Goal: Task Accomplishment & Management: Use online tool/utility

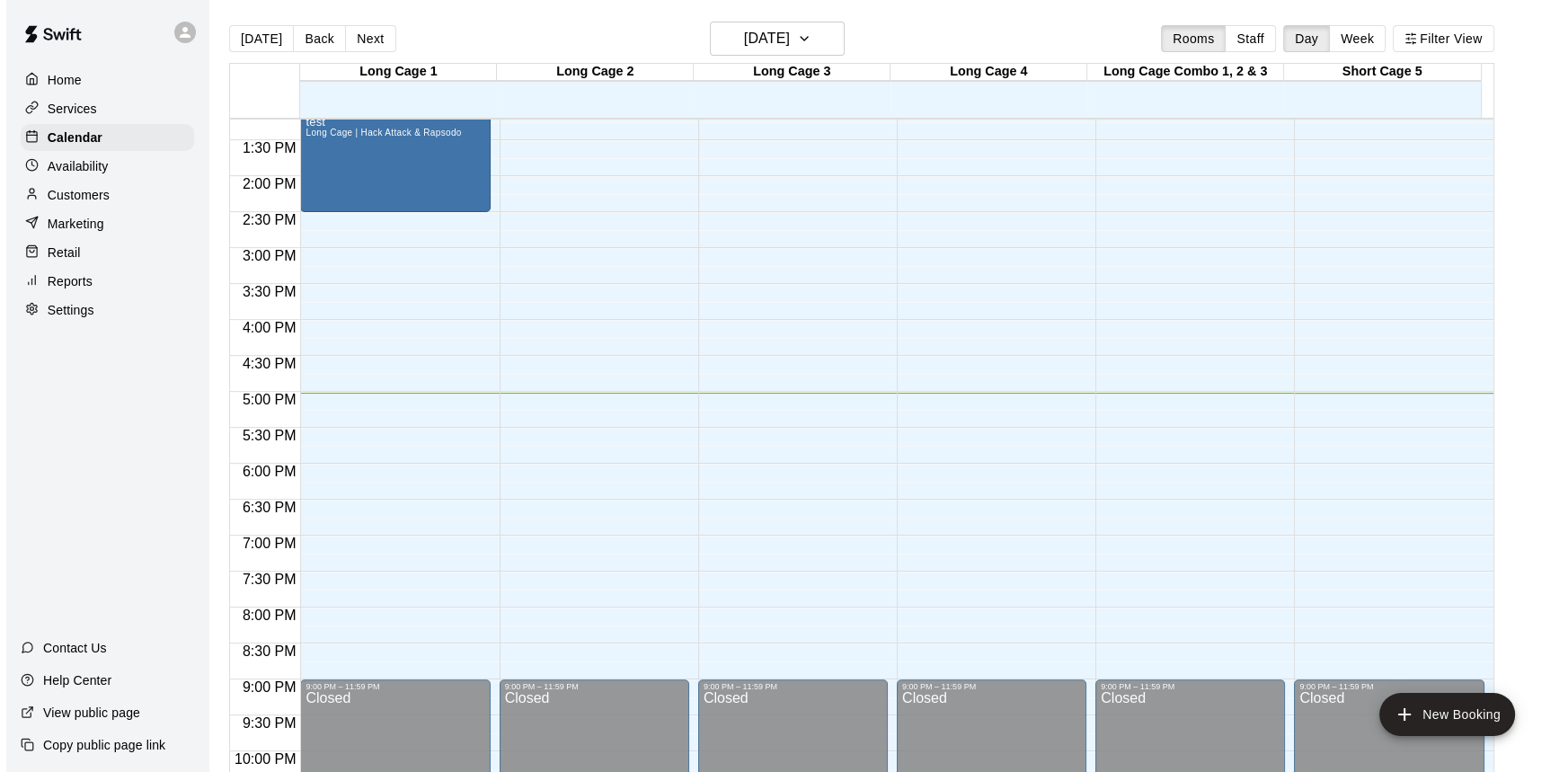
scroll to position [1052, 0]
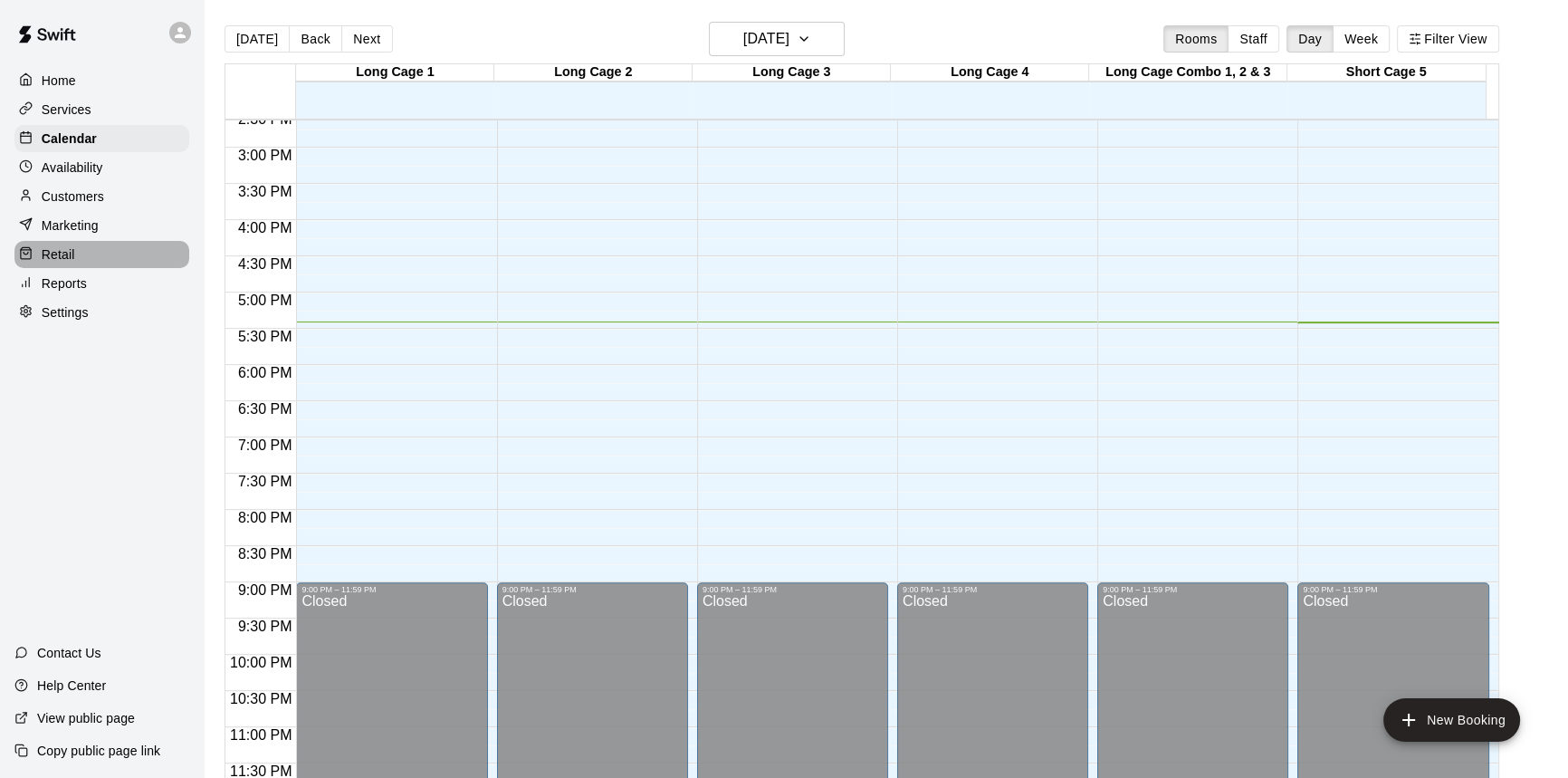
click at [120, 262] on div "Retail" at bounding box center [102, 254] width 175 height 27
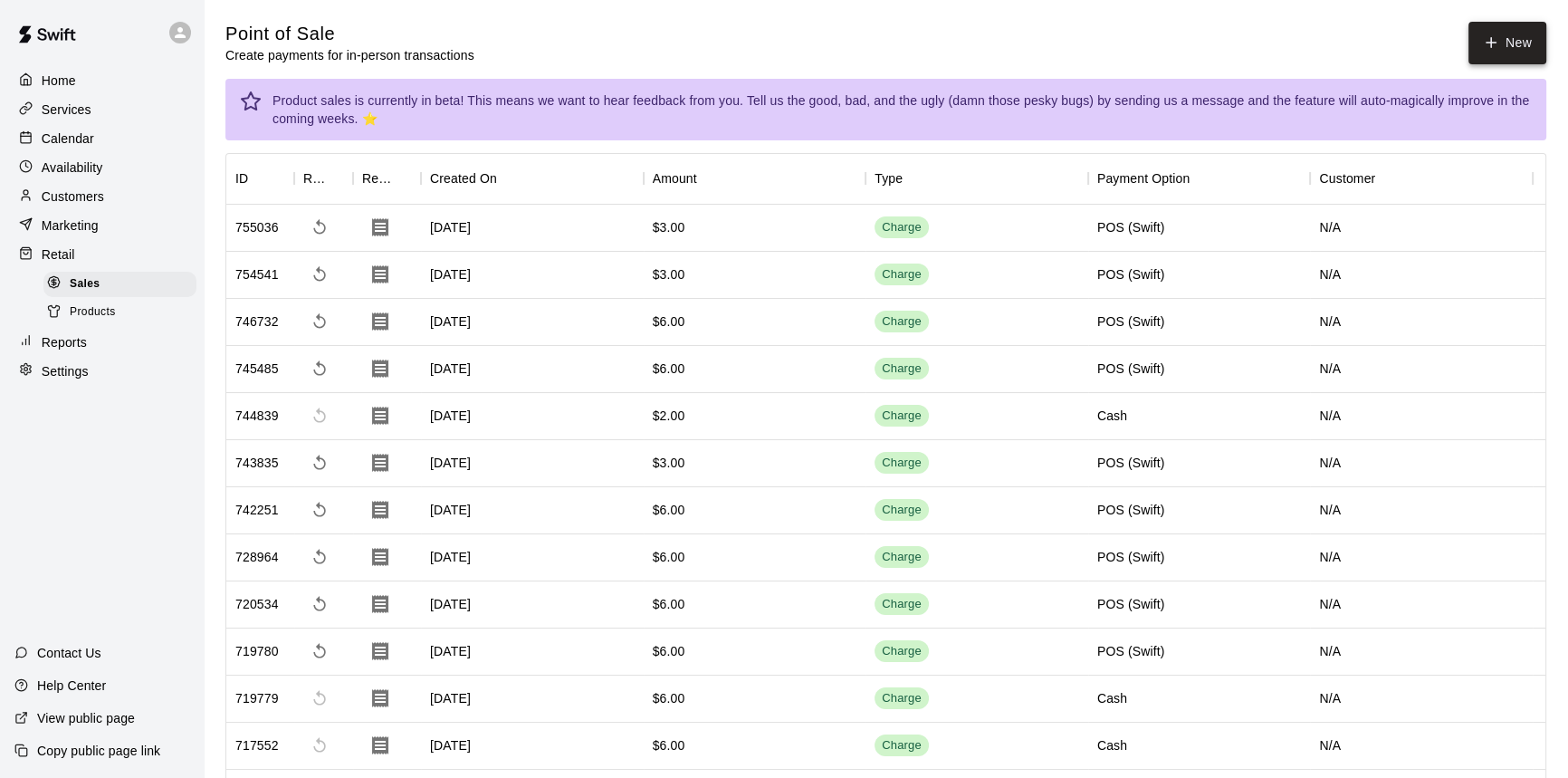
click at [1498, 54] on button "New" at bounding box center [1507, 42] width 78 height 42
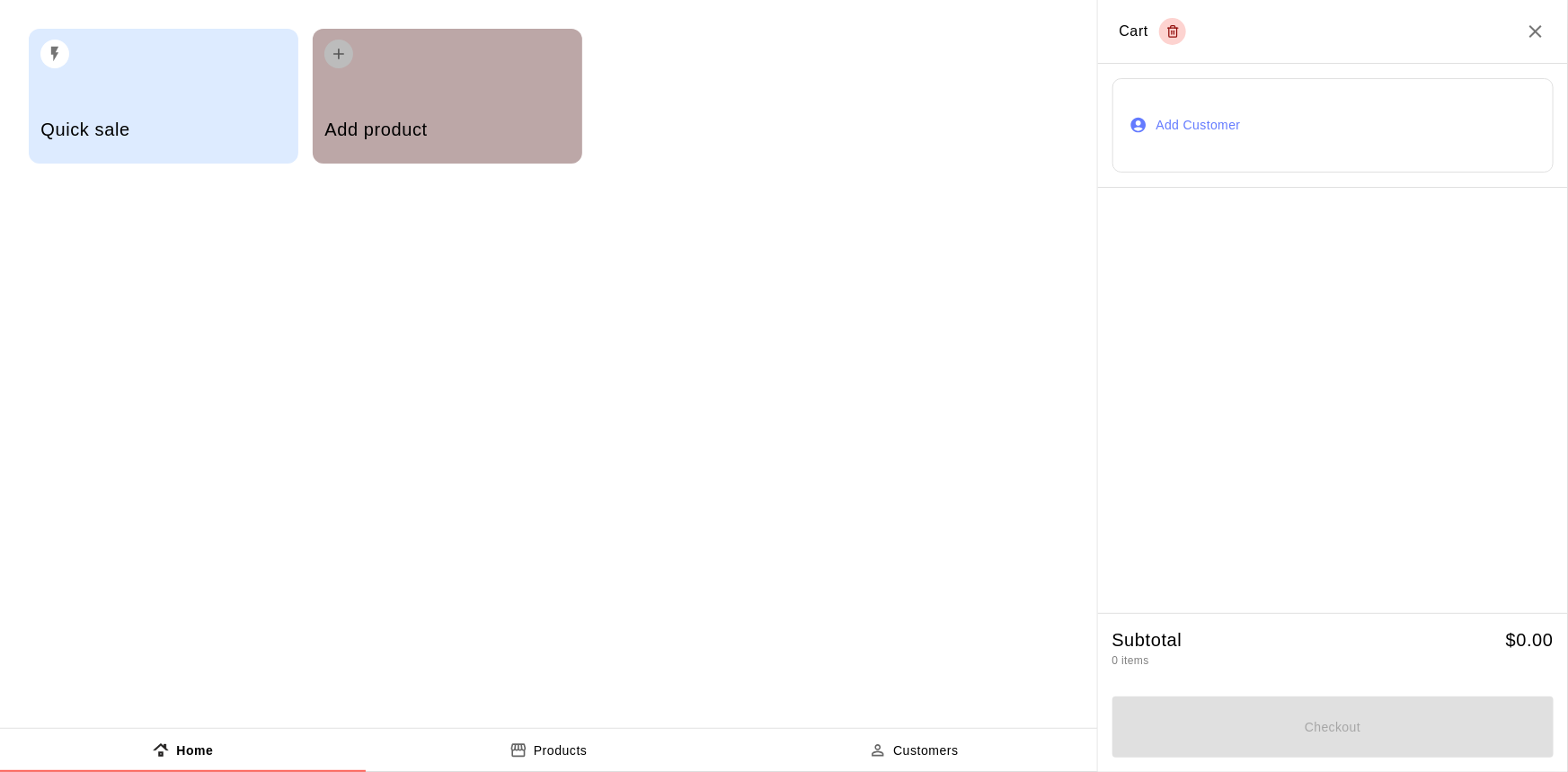
click at [473, 61] on div "button" at bounding box center [447, 49] width 246 height 40
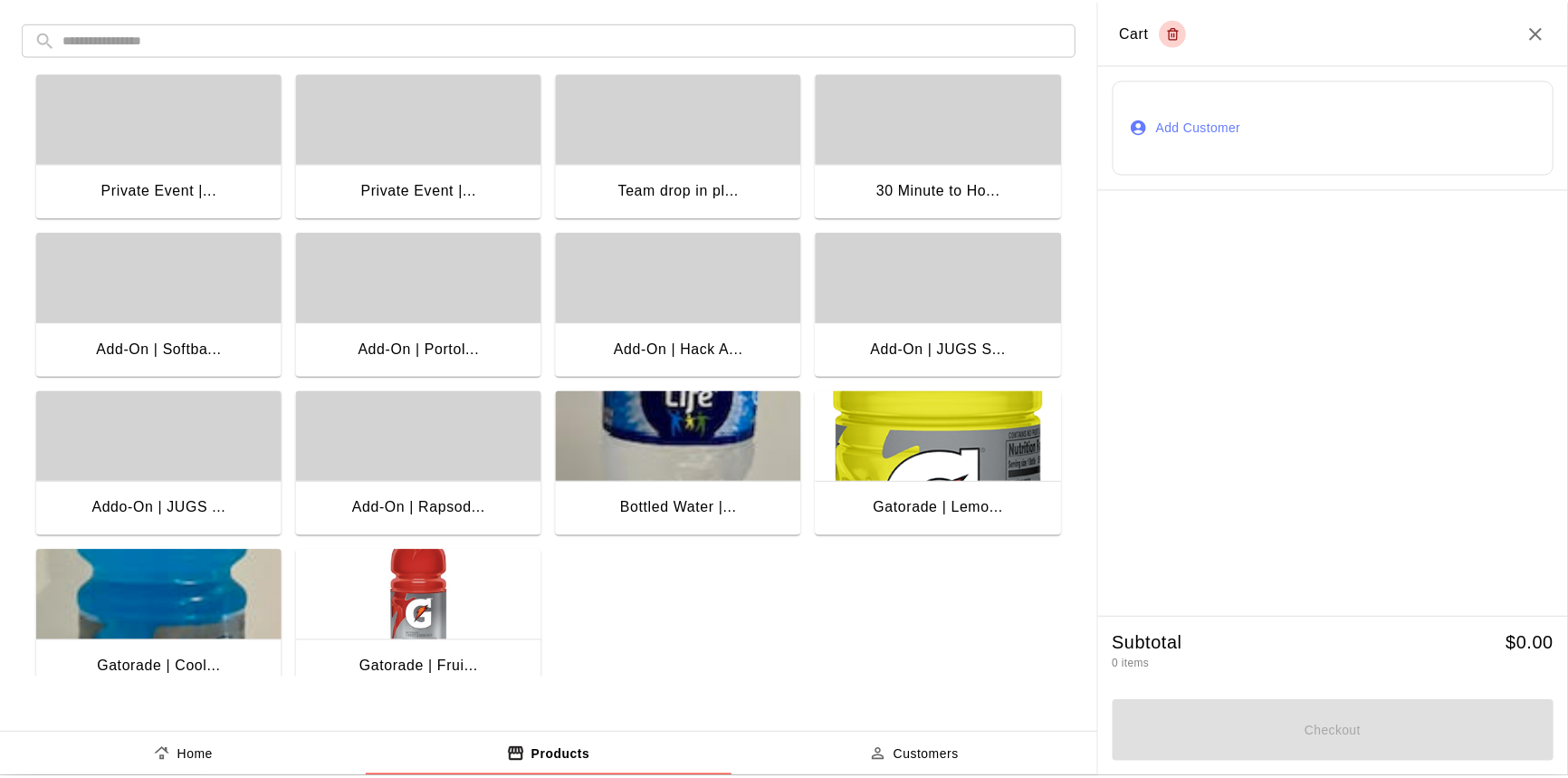
scroll to position [359, 0]
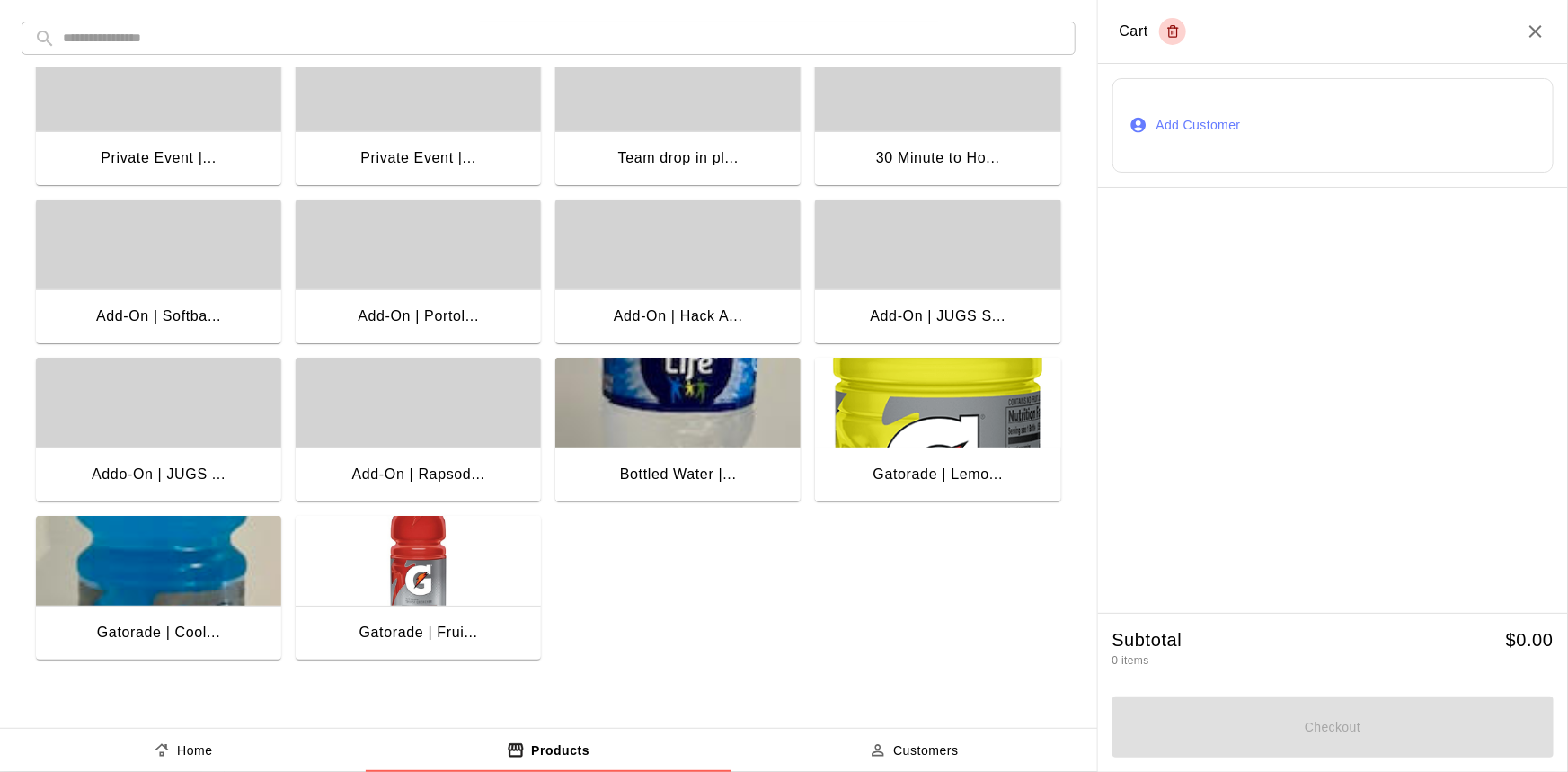
click at [872, 426] on img "button" at bounding box center [937, 402] width 246 height 90
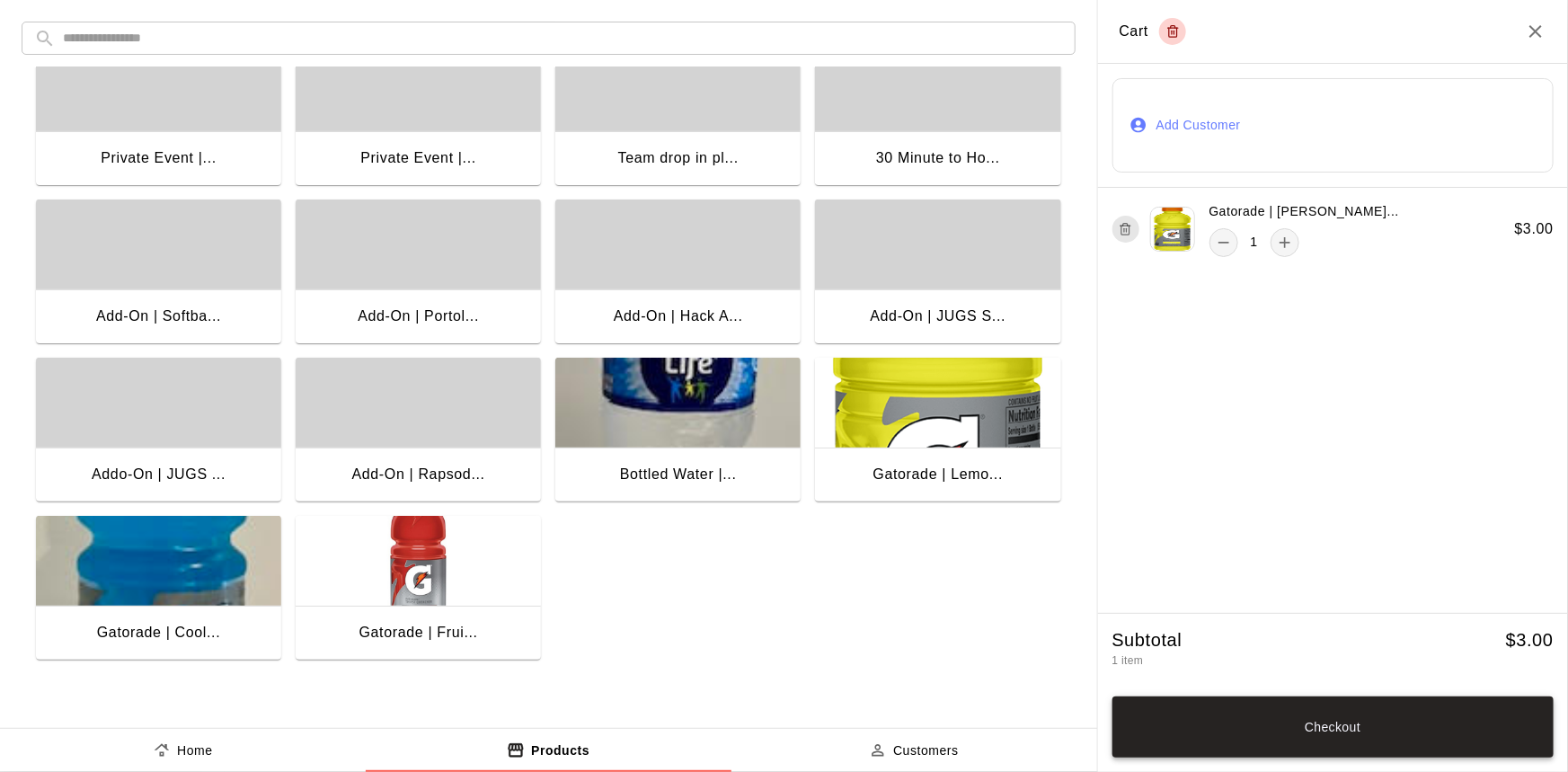
click at [1210, 728] on button "Checkout" at bounding box center [1333, 726] width 442 height 61
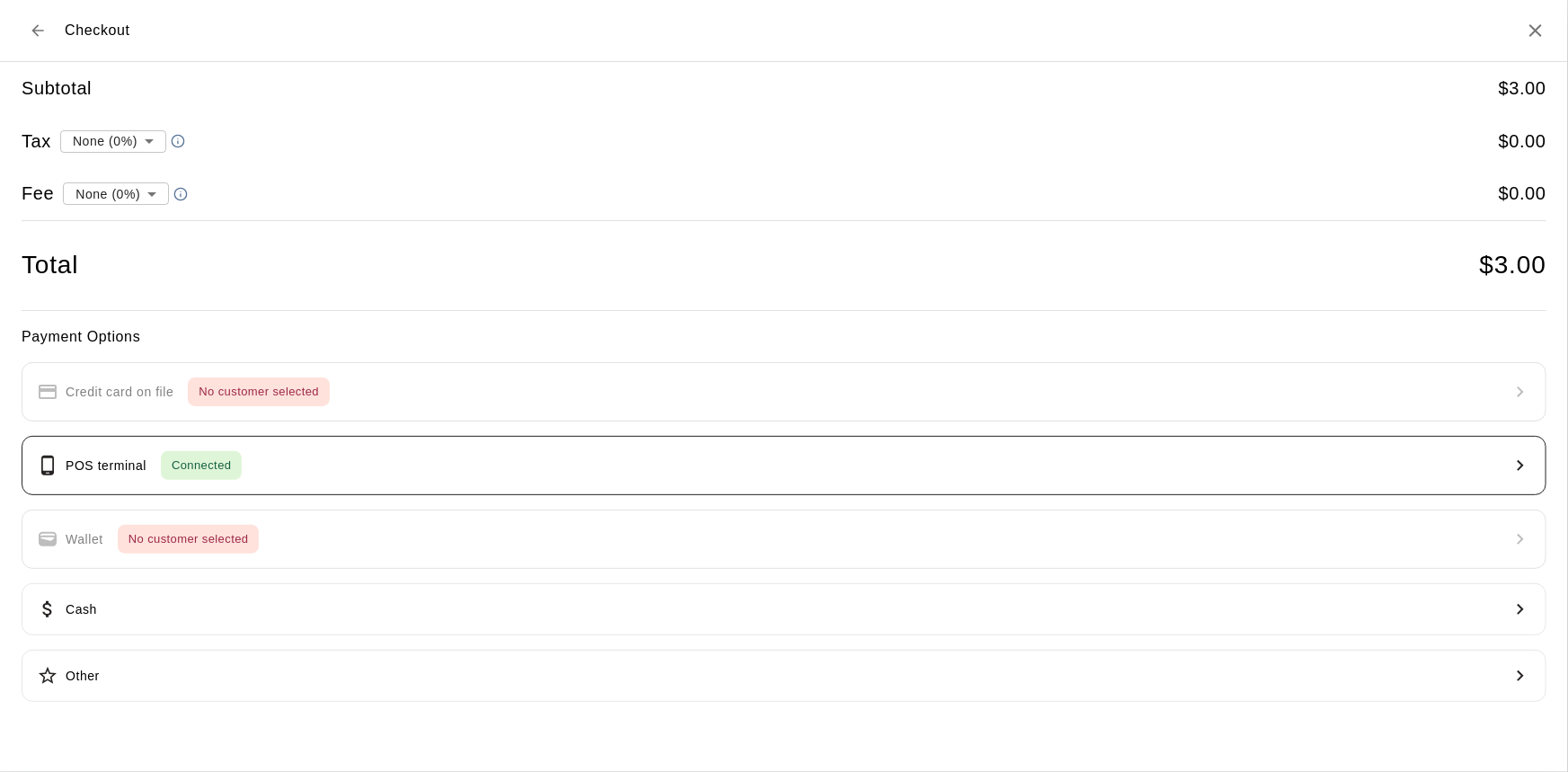
click at [222, 471] on span "Connected" at bounding box center [201, 465] width 81 height 20
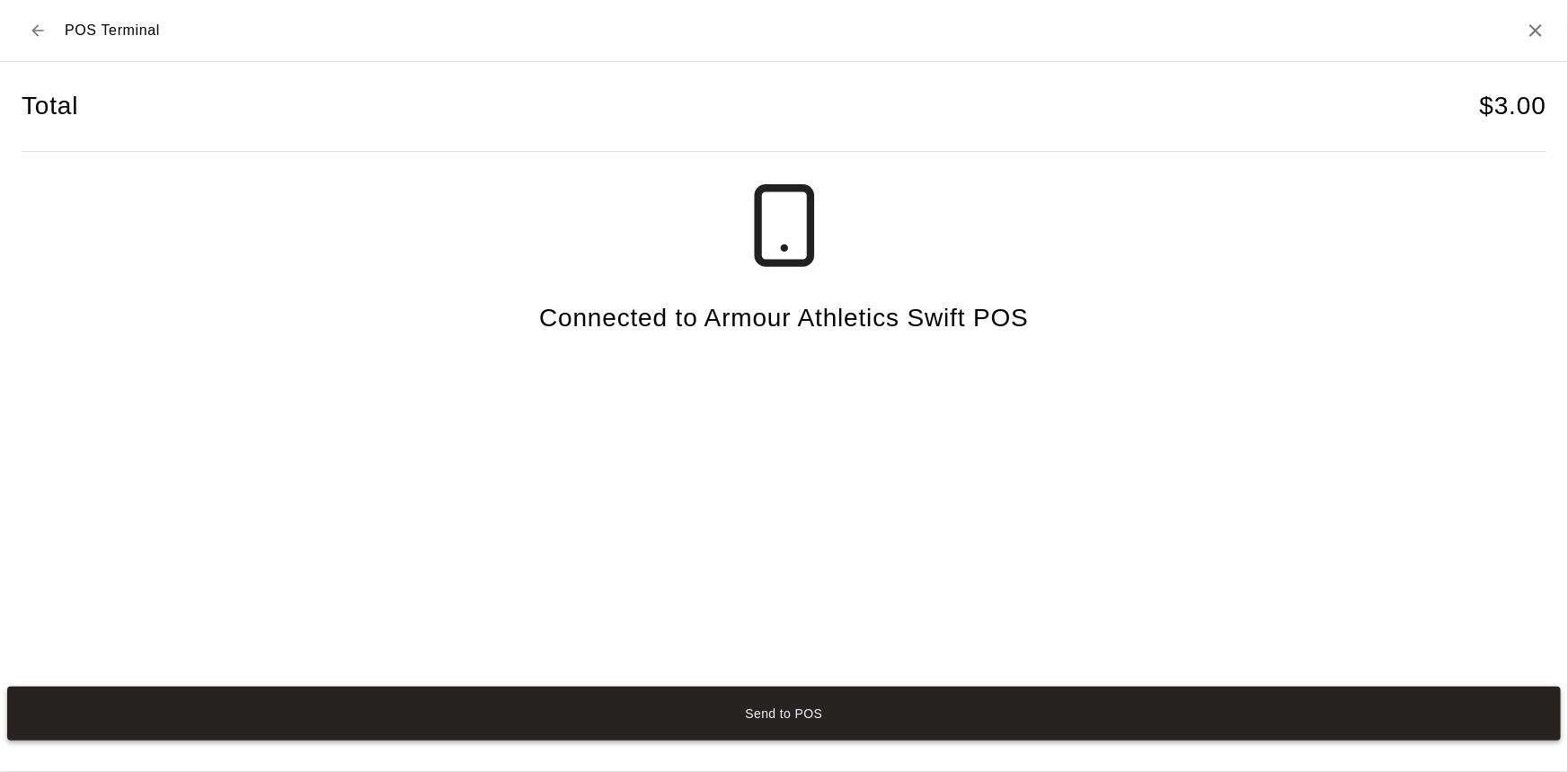
click at [838, 701] on button "Send to POS" at bounding box center [784, 714] width 1553 height 54
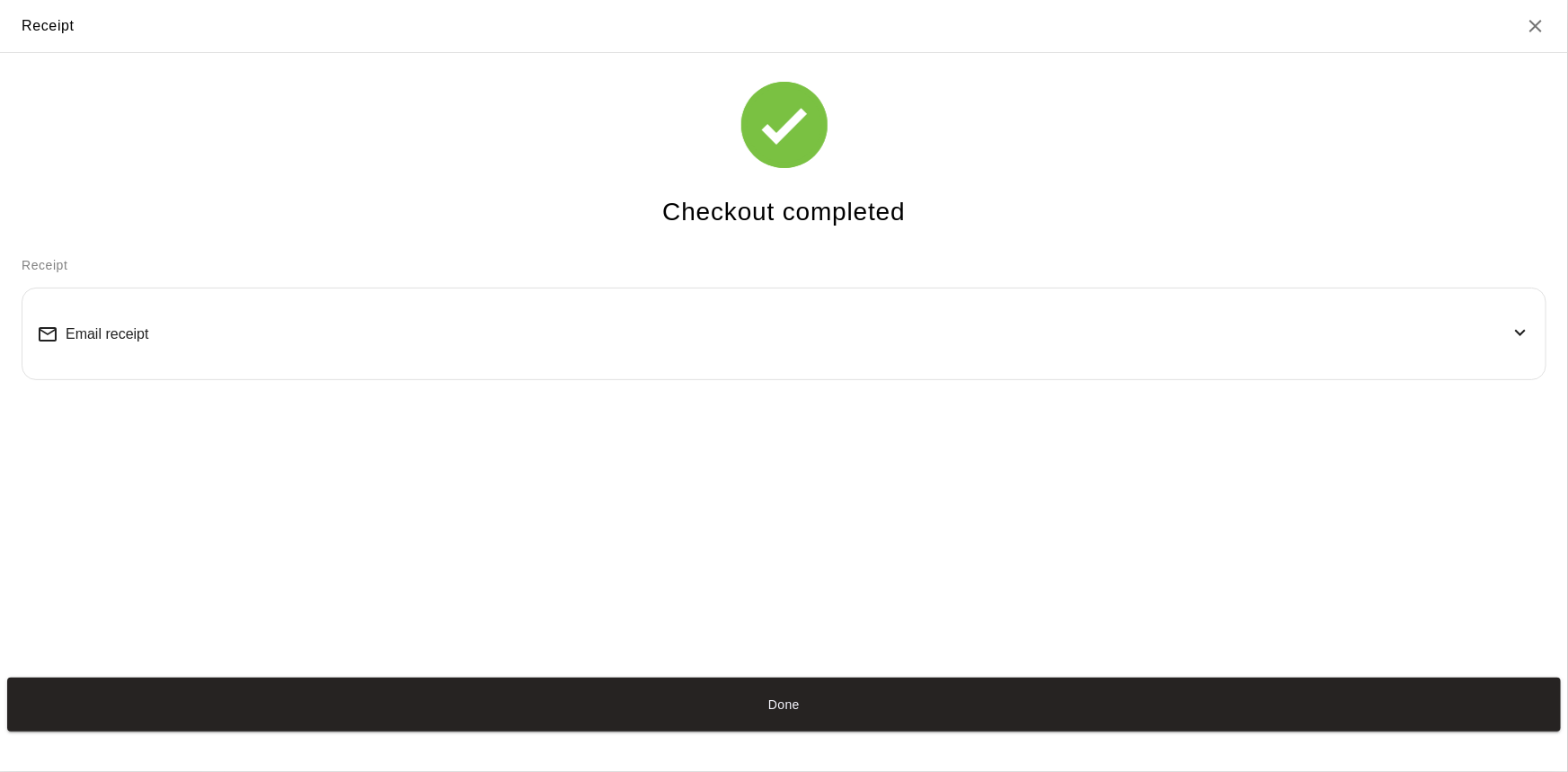
click at [871, 704] on button "Done" at bounding box center [784, 705] width 1553 height 54
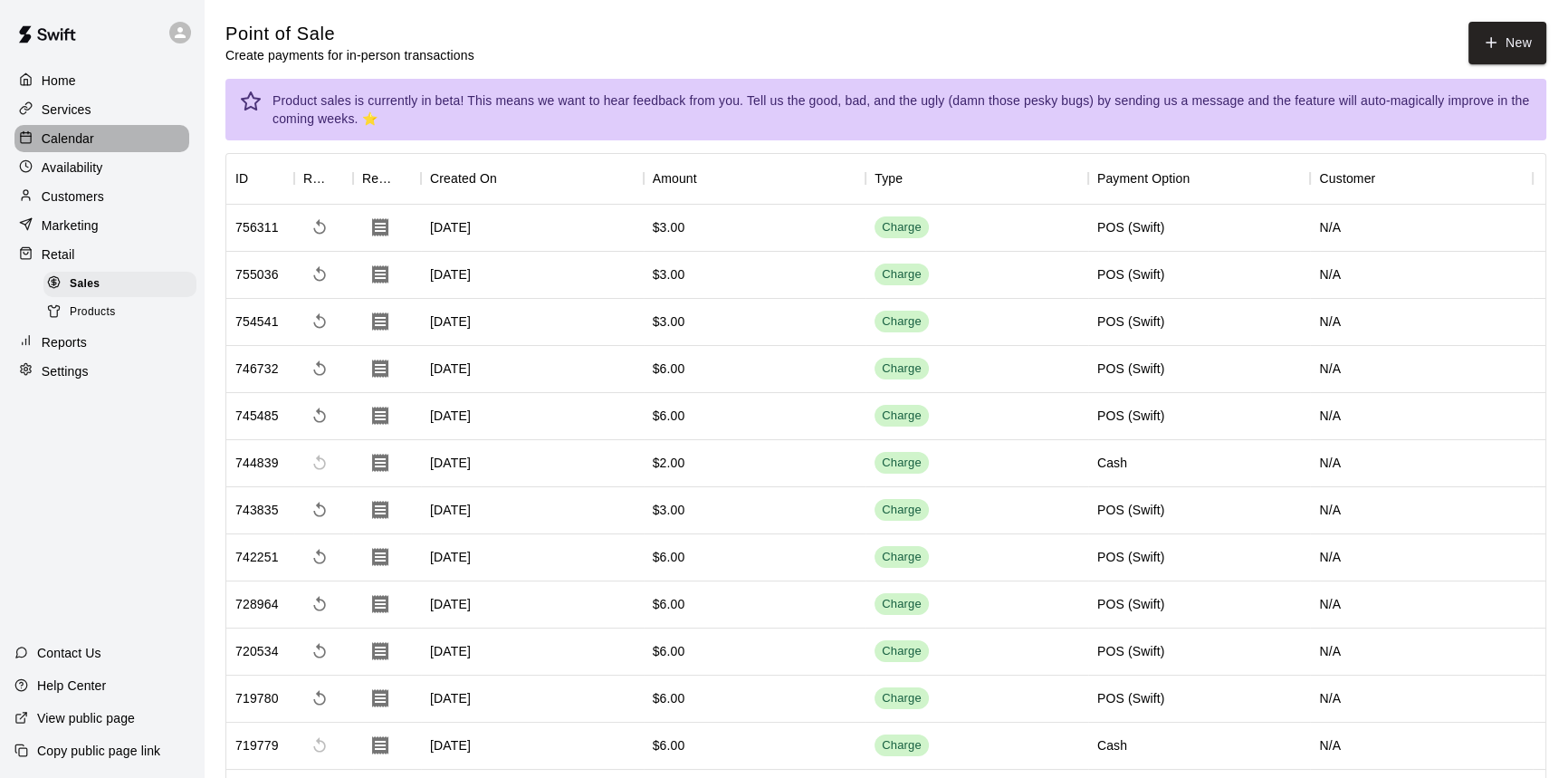
click at [108, 131] on div "Calendar" at bounding box center [102, 139] width 175 height 27
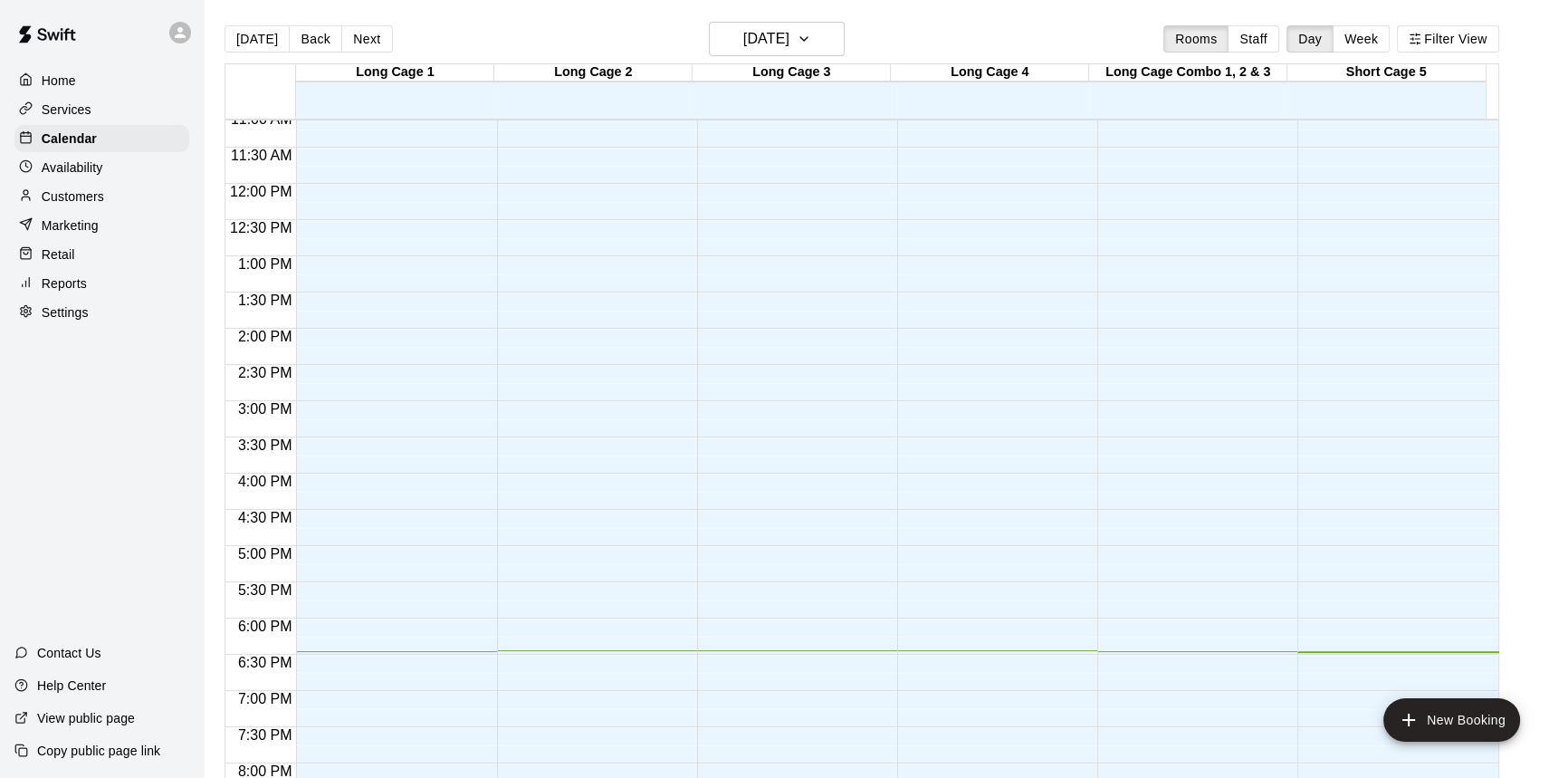
scroll to position [345, 0]
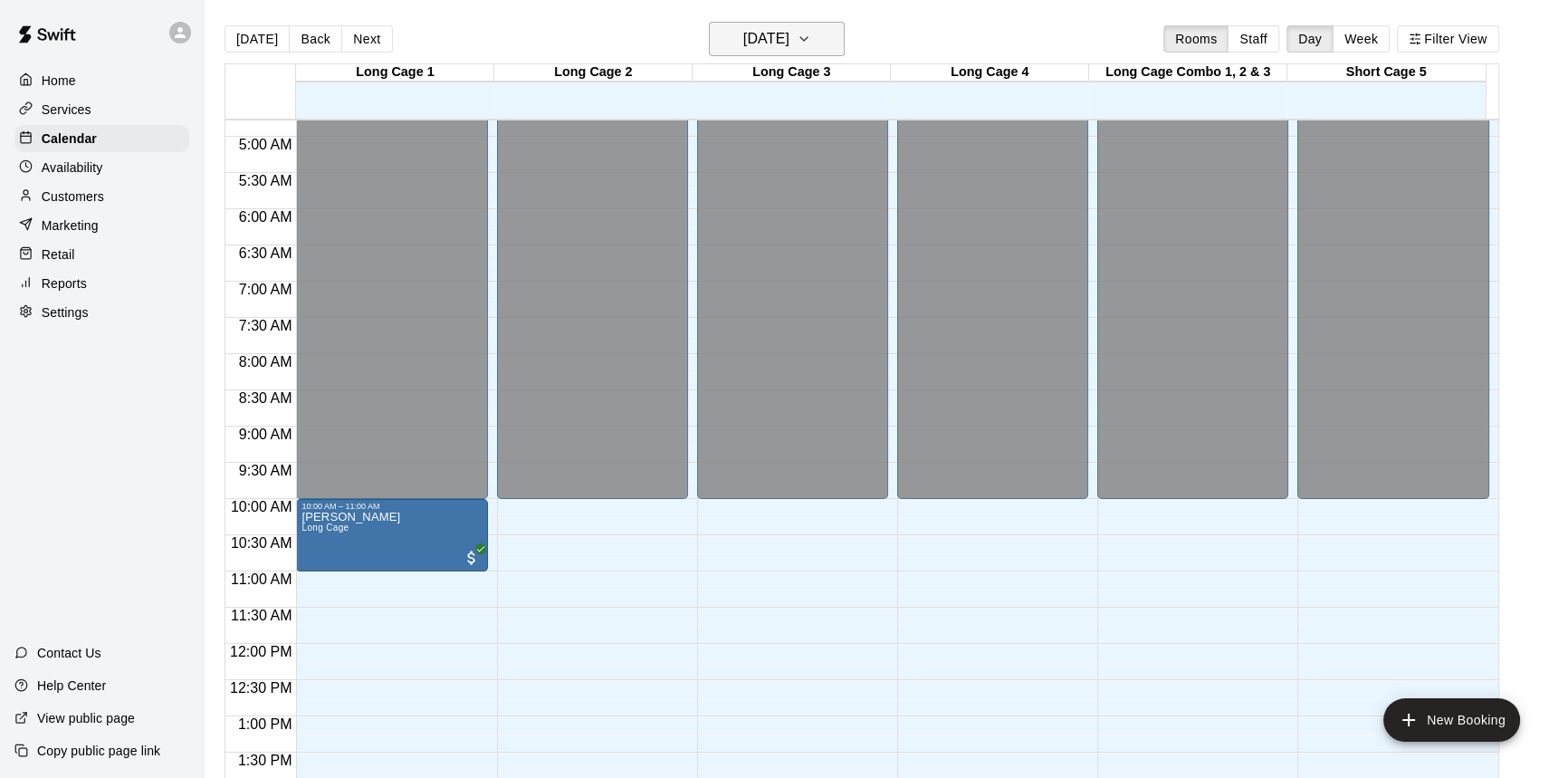
click at [750, 39] on h6 "[DATE]" at bounding box center [766, 39] width 46 height 25
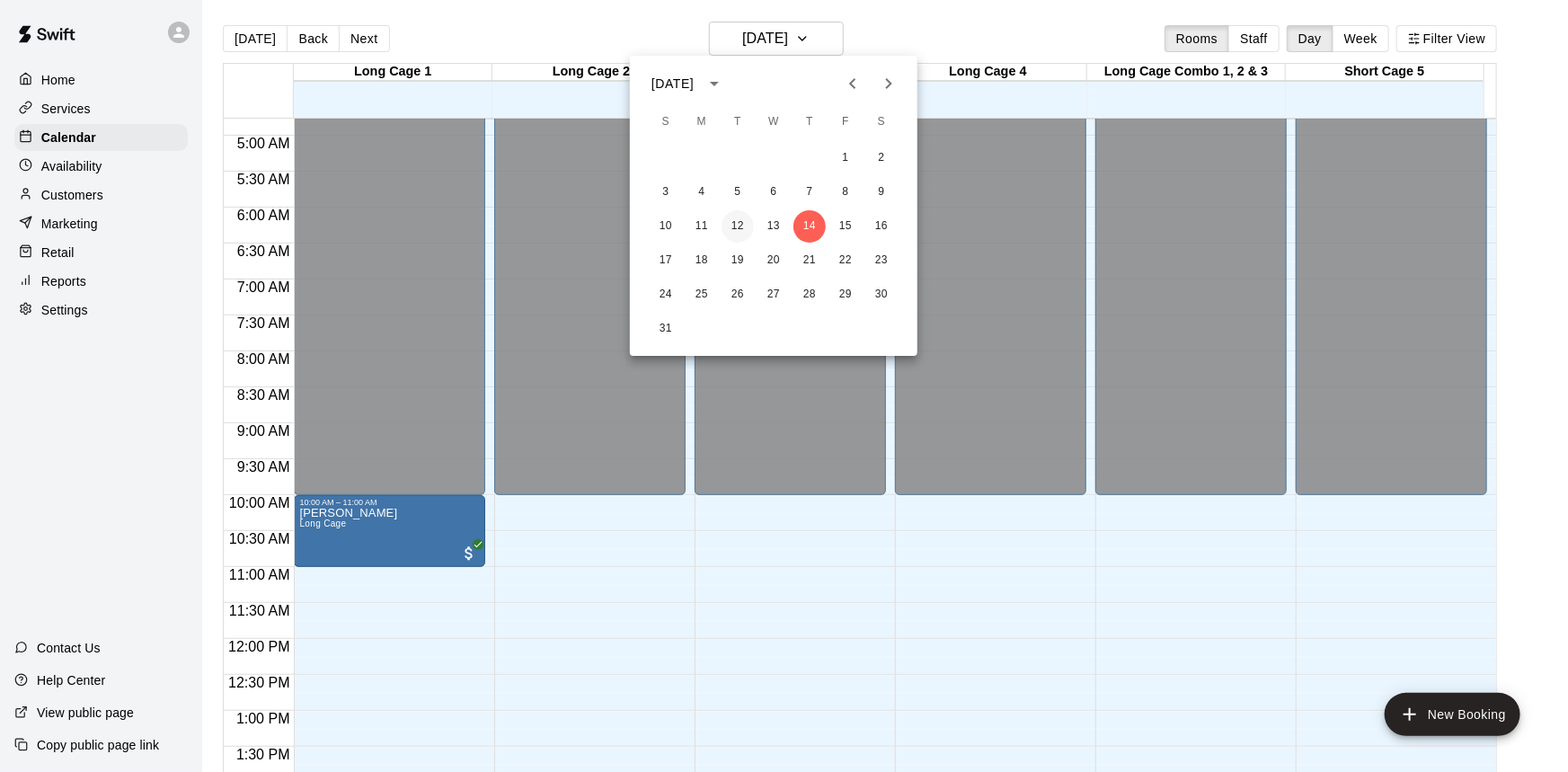
click at [735, 222] on button "12" at bounding box center [737, 226] width 32 height 32
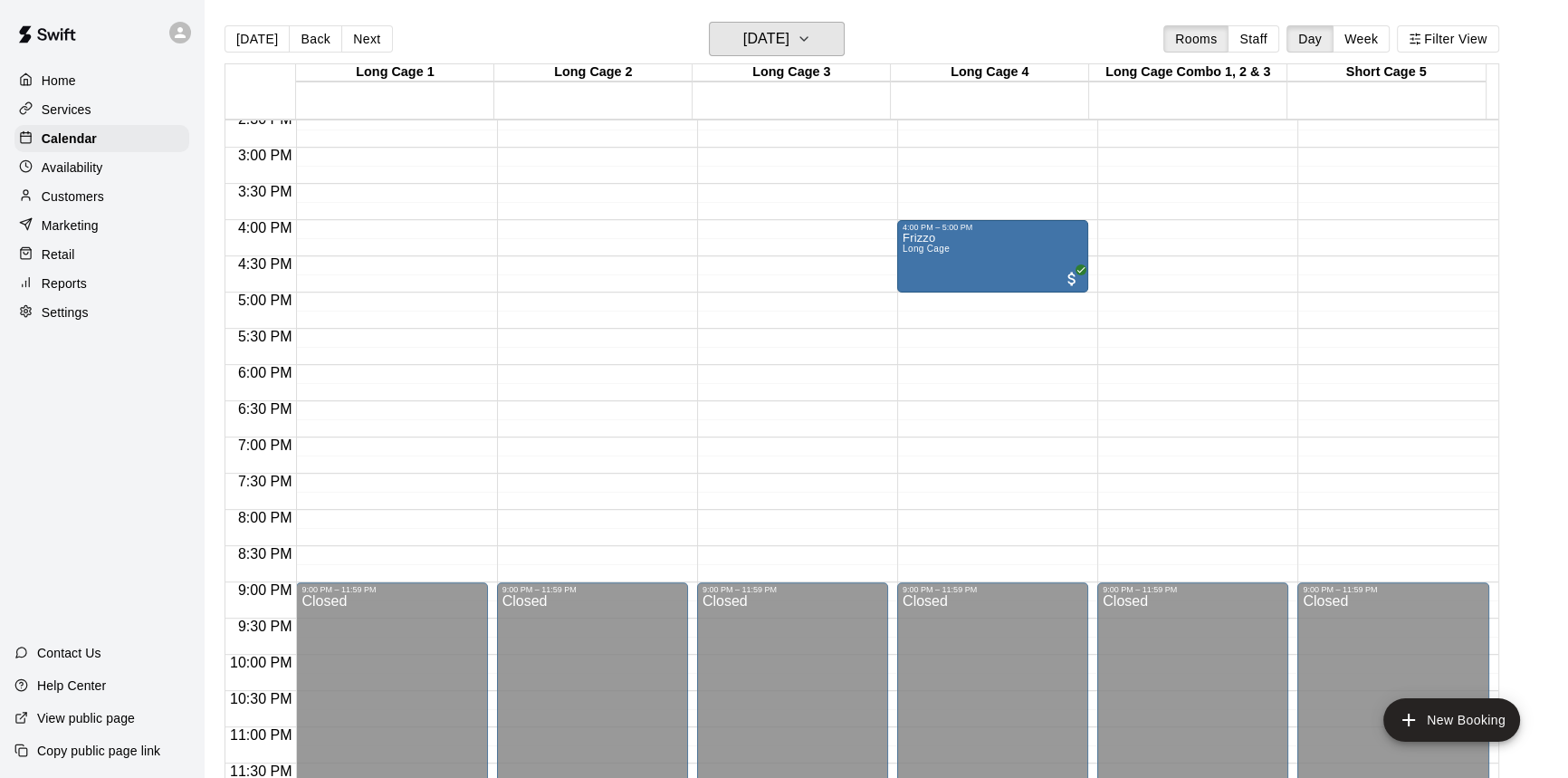
scroll to position [483, 0]
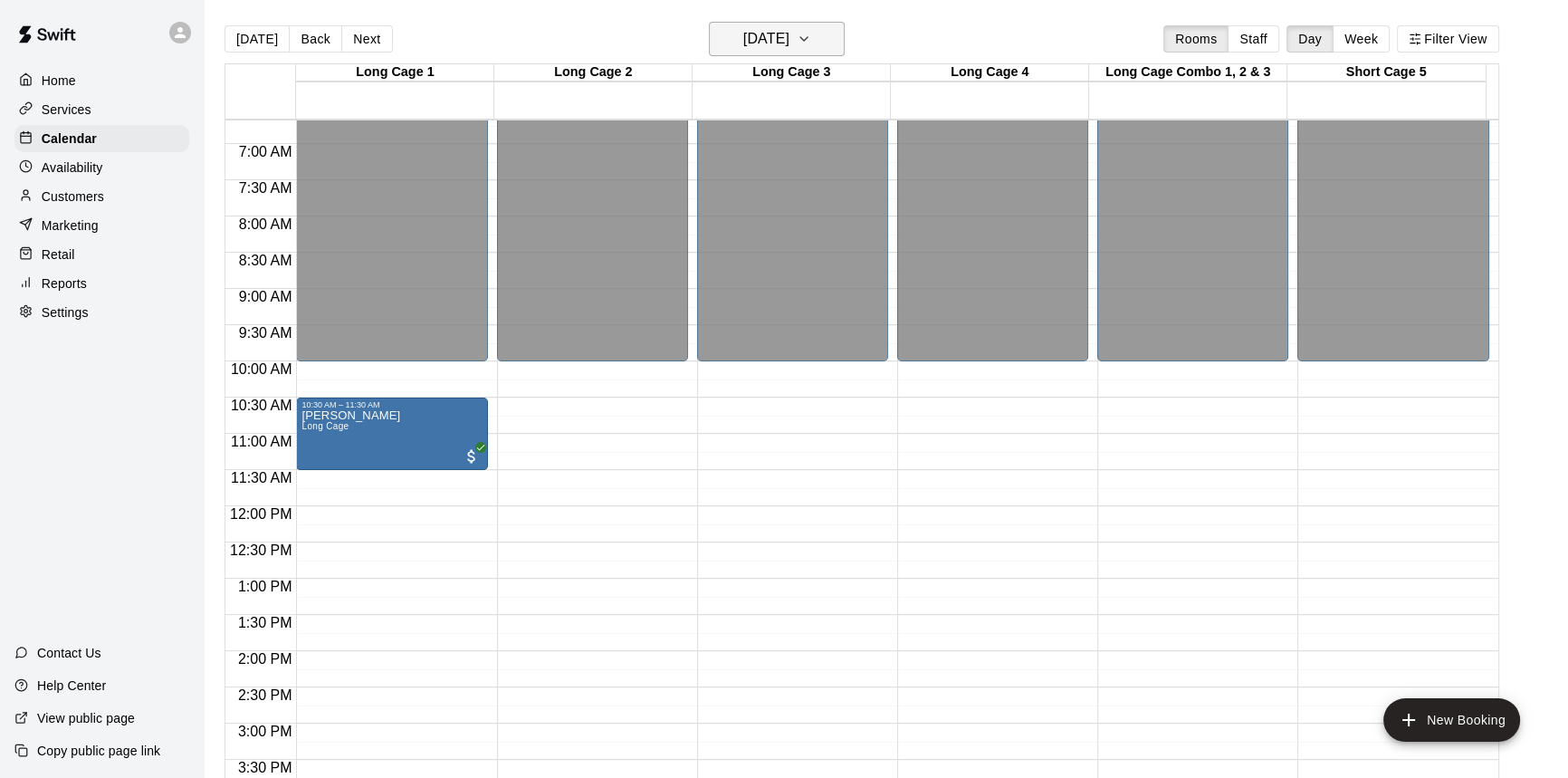
click at [787, 37] on h6 "[DATE]" at bounding box center [766, 39] width 46 height 25
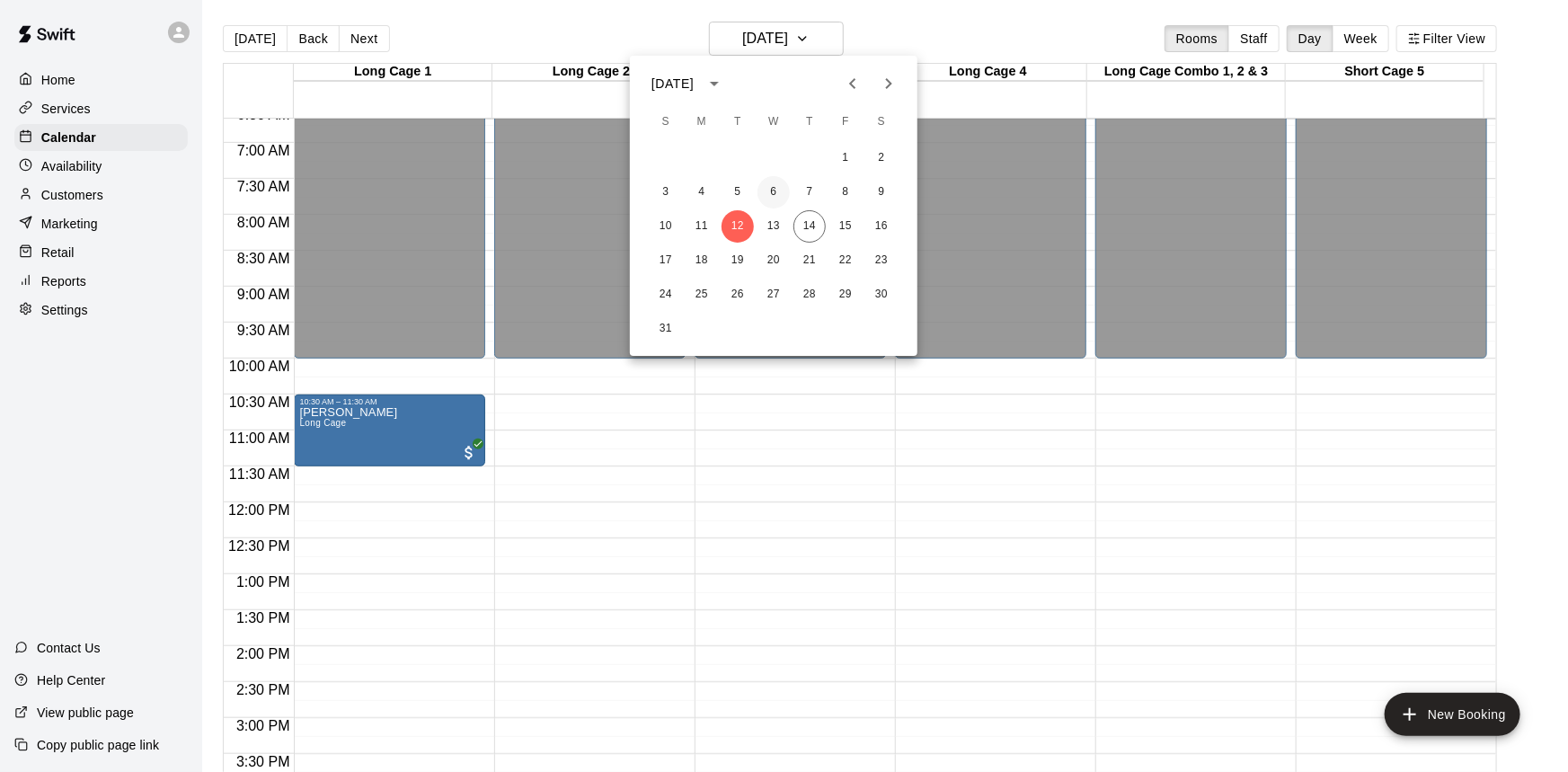
click at [776, 191] on button "6" at bounding box center [773, 191] width 32 height 32
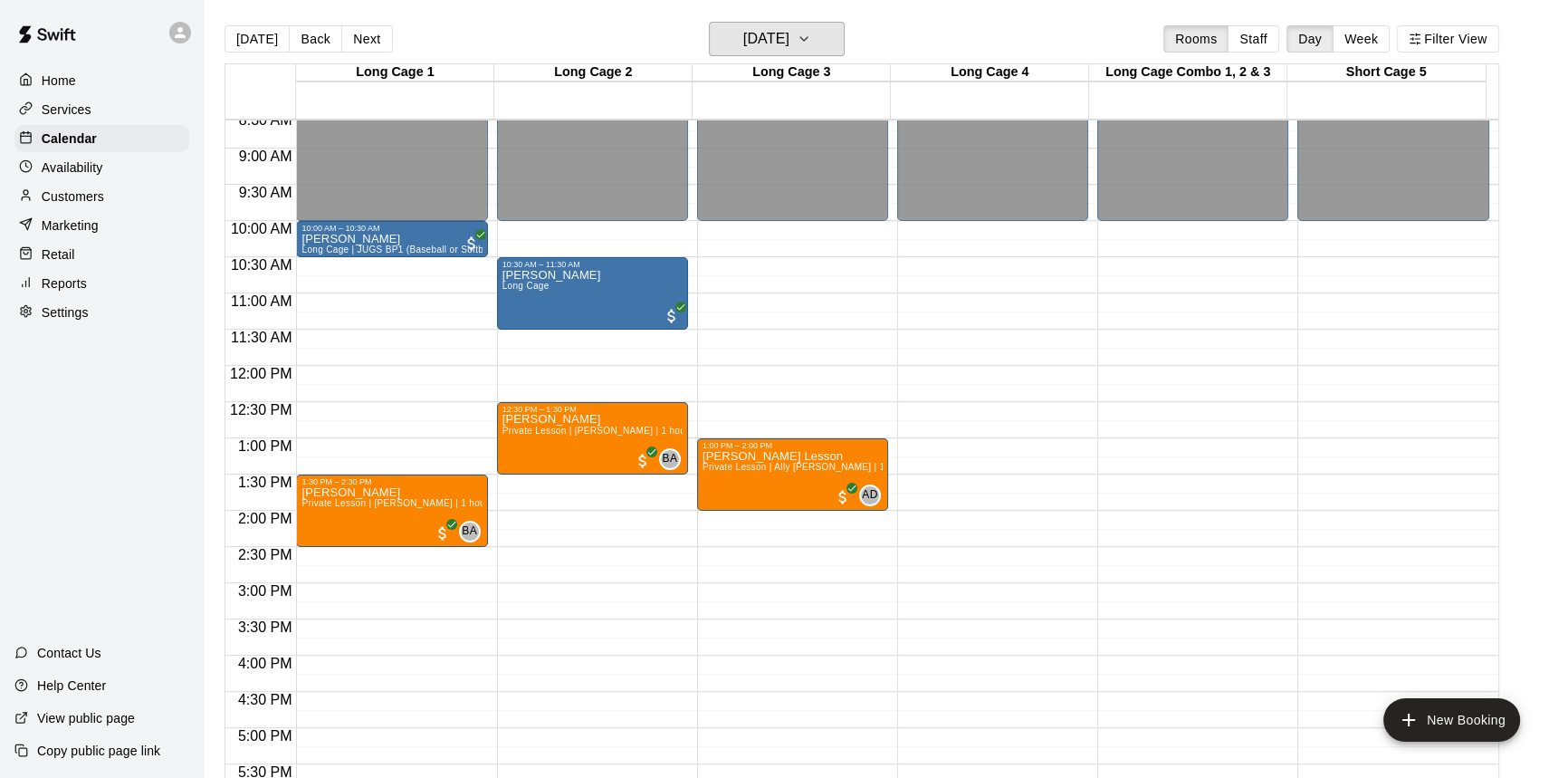
scroll to position [649, 0]
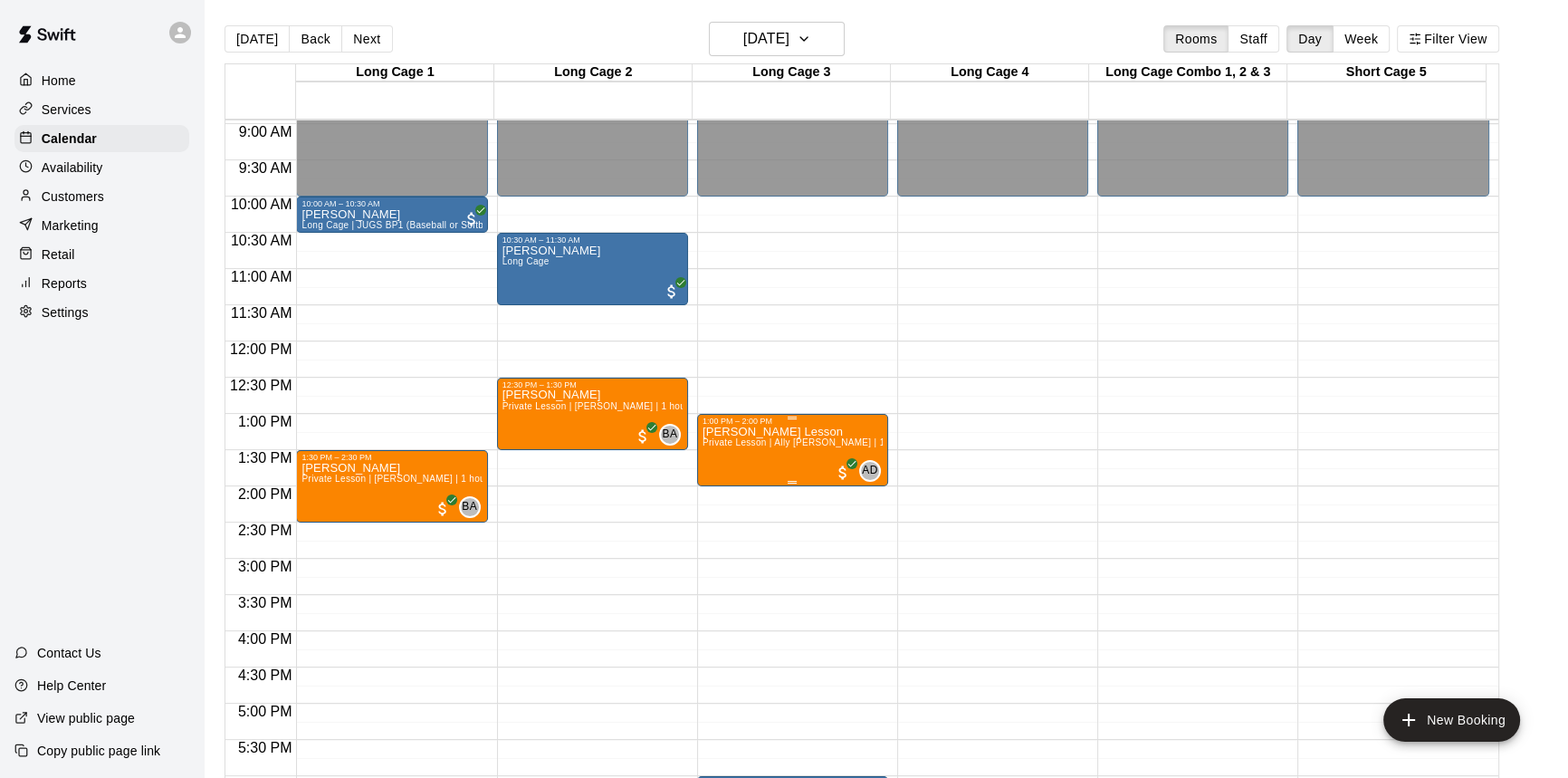
drag, startPoint x: 745, startPoint y: 544, endPoint x: 770, endPoint y: 467, distance: 81.0
drag, startPoint x: 770, startPoint y: 467, endPoint x: 823, endPoint y: 522, distance: 76.4
click at [823, 522] on div "12:00 AM – 10:00 AM Closed 1:00 PM – 2:00 PM [PERSON_NAME] Lesson Private Lesso…" at bounding box center [791, 342] width 191 height 1739
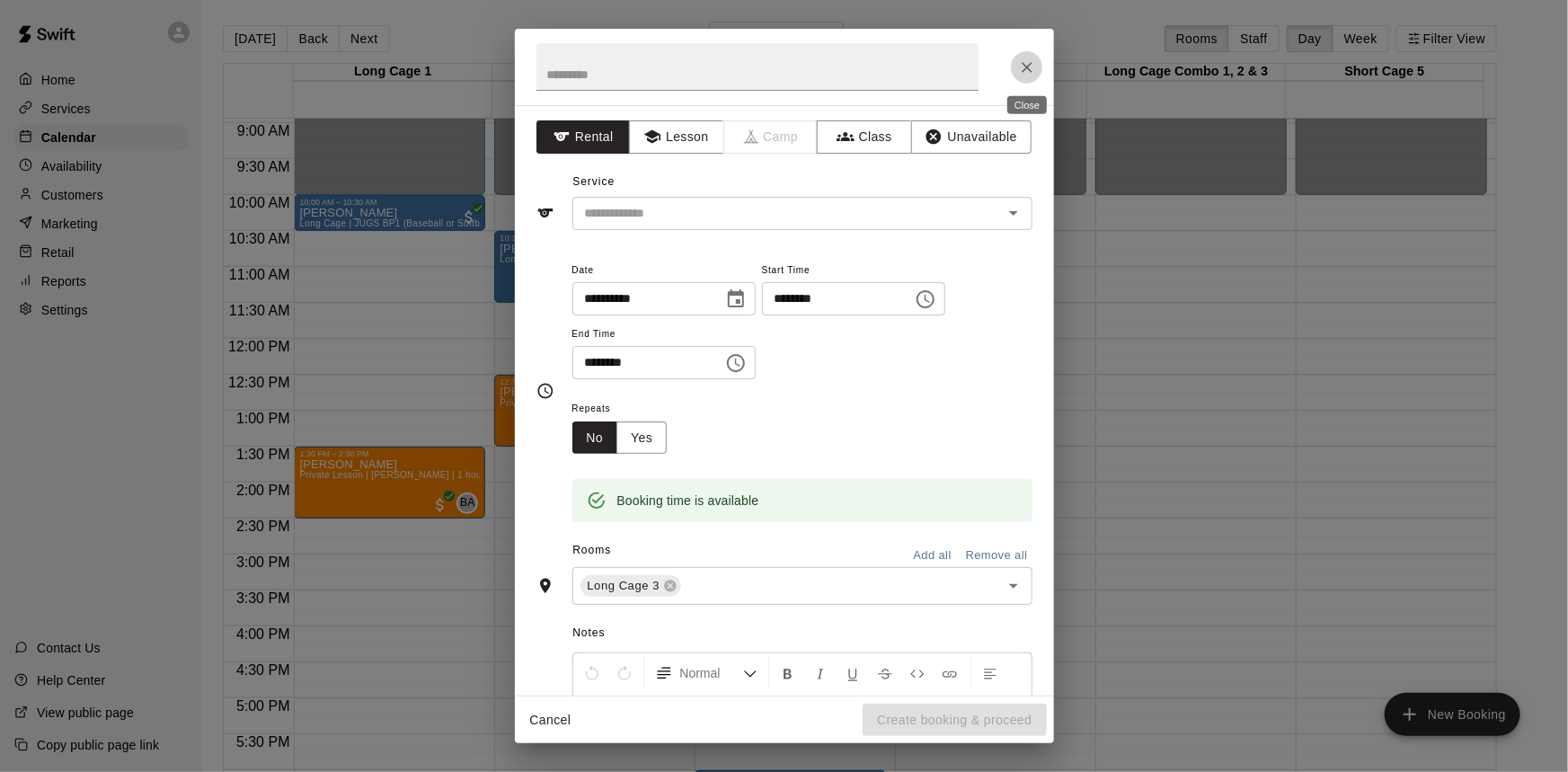
click at [1016, 72] on button "Close" at bounding box center [1026, 67] width 32 height 32
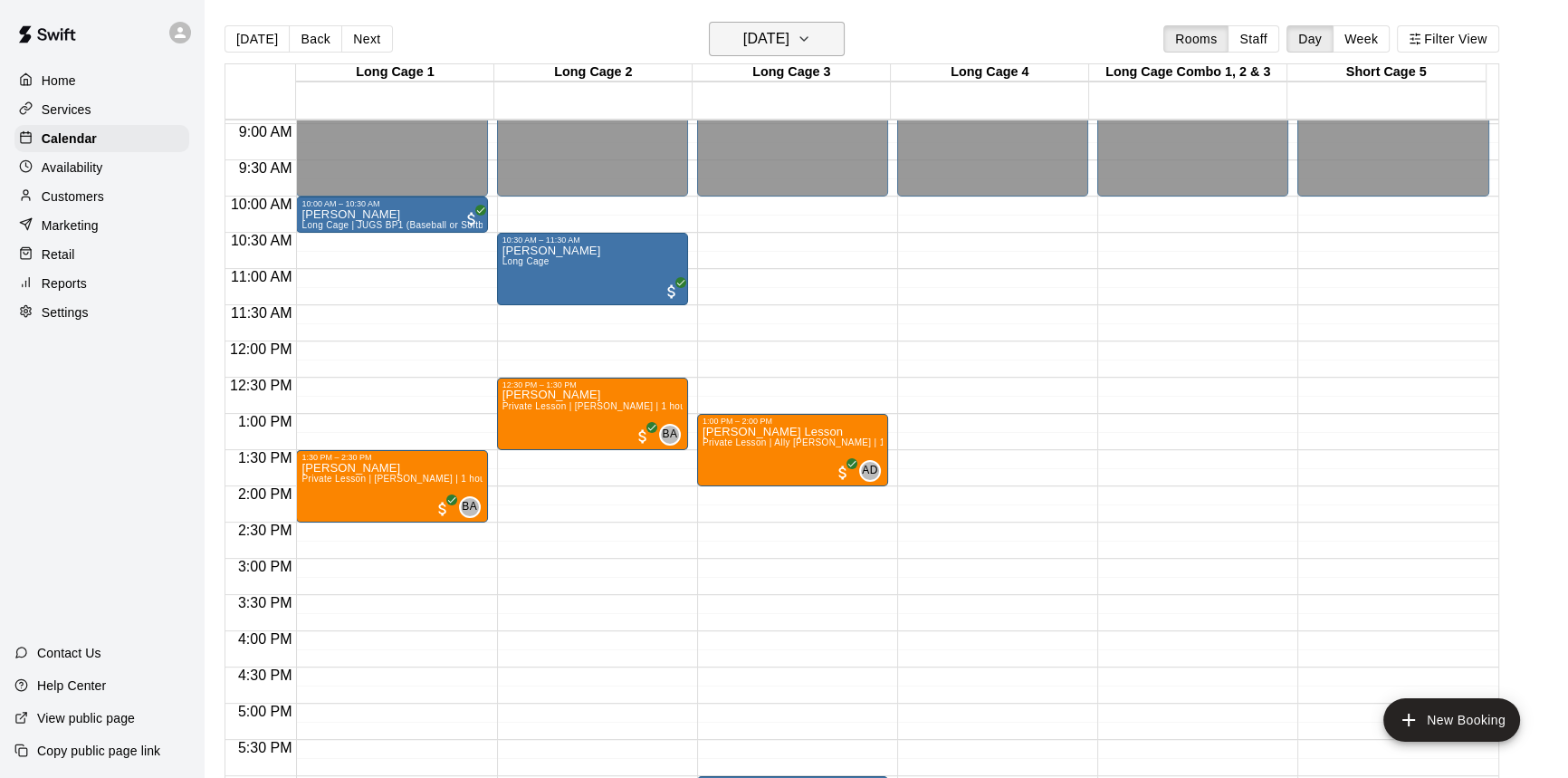
click at [793, 52] on button "[DATE]" at bounding box center [777, 38] width 136 height 34
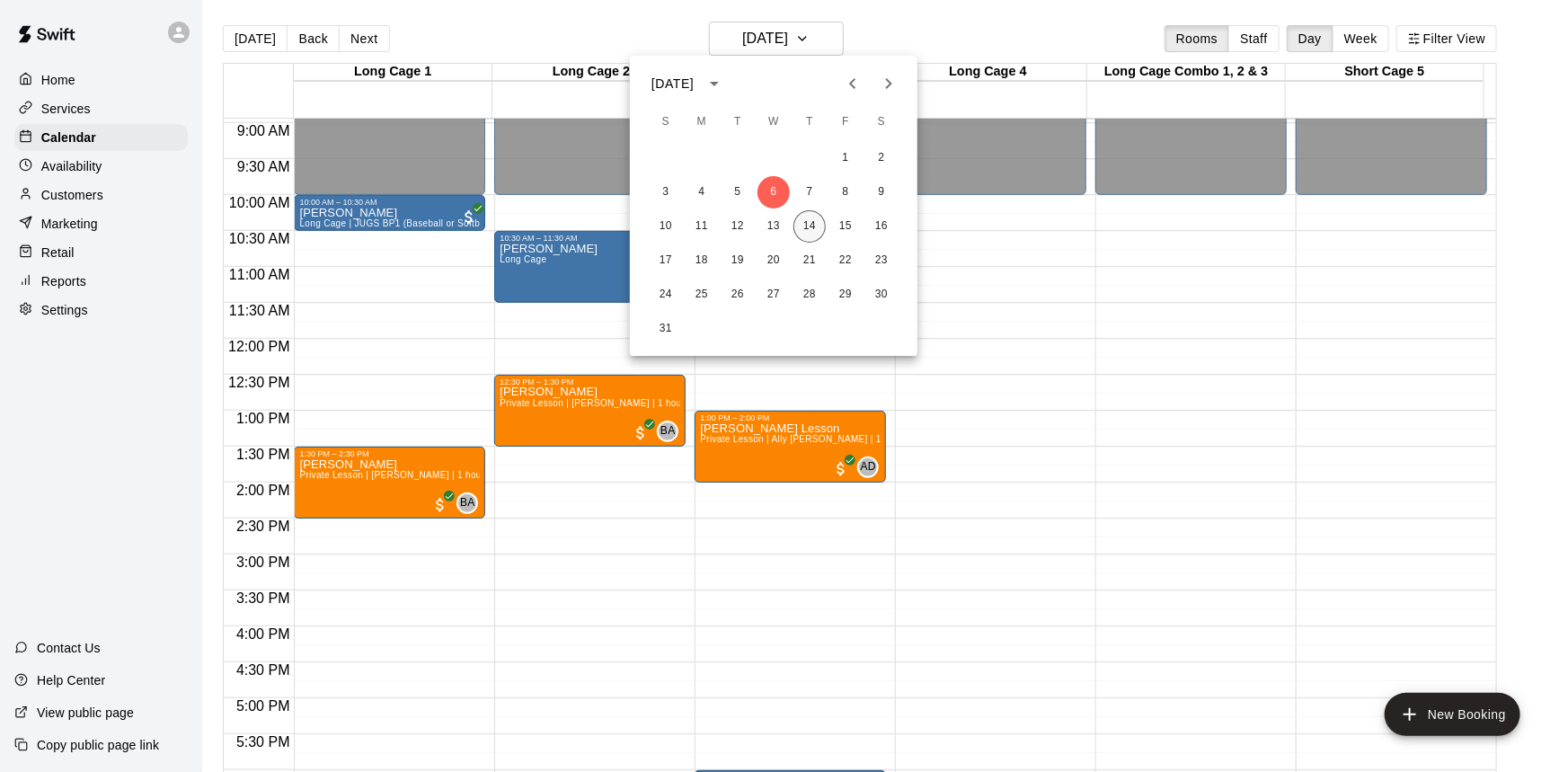
click at [810, 233] on button "14" at bounding box center [809, 226] width 32 height 32
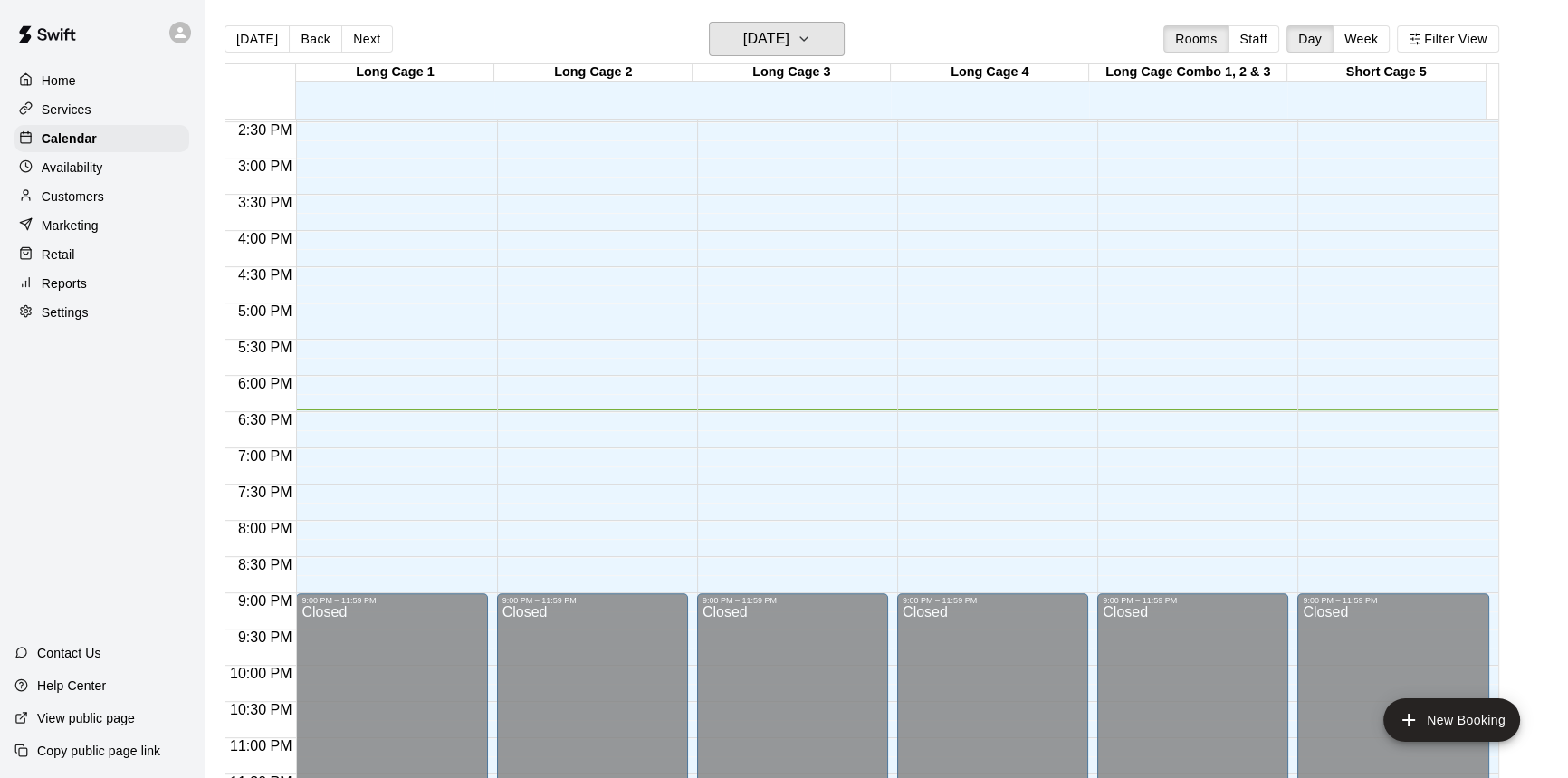
scroll to position [1060, 0]
